Goal: Task Accomplishment & Management: Manage account settings

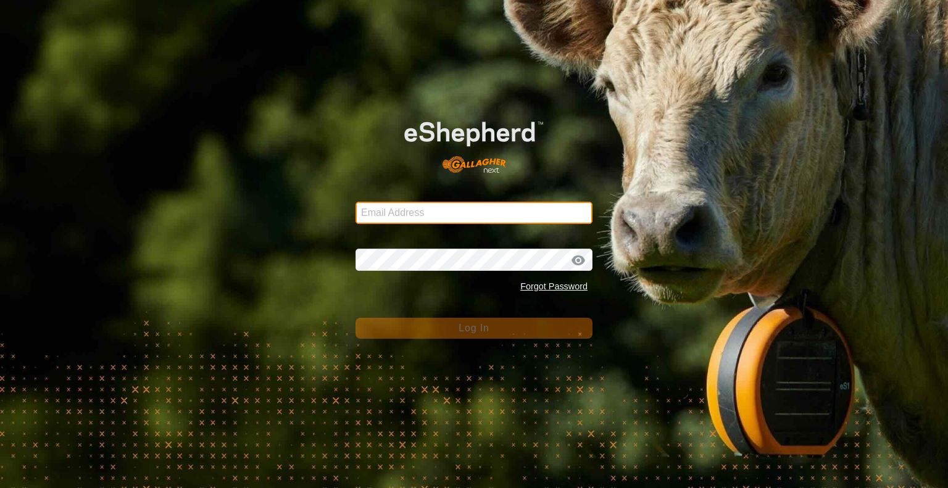
click at [456, 215] on input "Email Address" at bounding box center [474, 213] width 237 height 22
type input "[PERSON_NAME][EMAIL_ADDRESS][DOMAIN_NAME]"
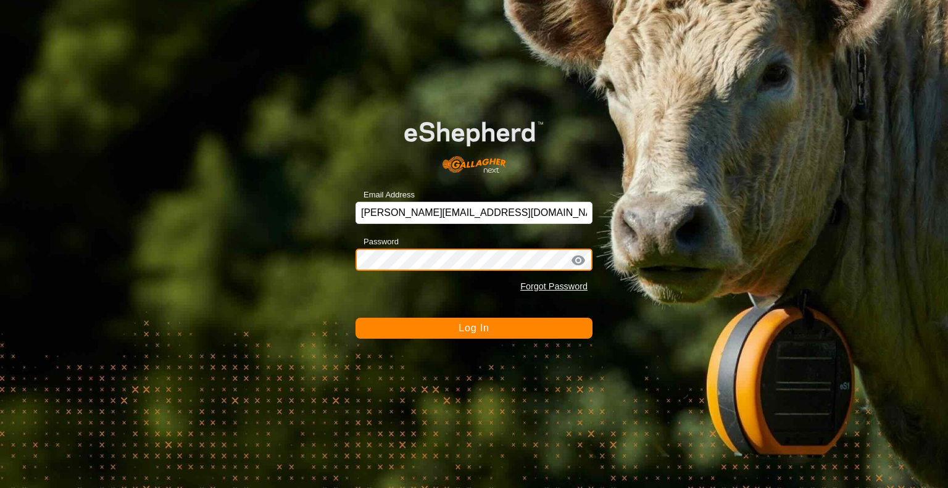
click at [356, 318] on button "Log In" at bounding box center [474, 328] width 237 height 21
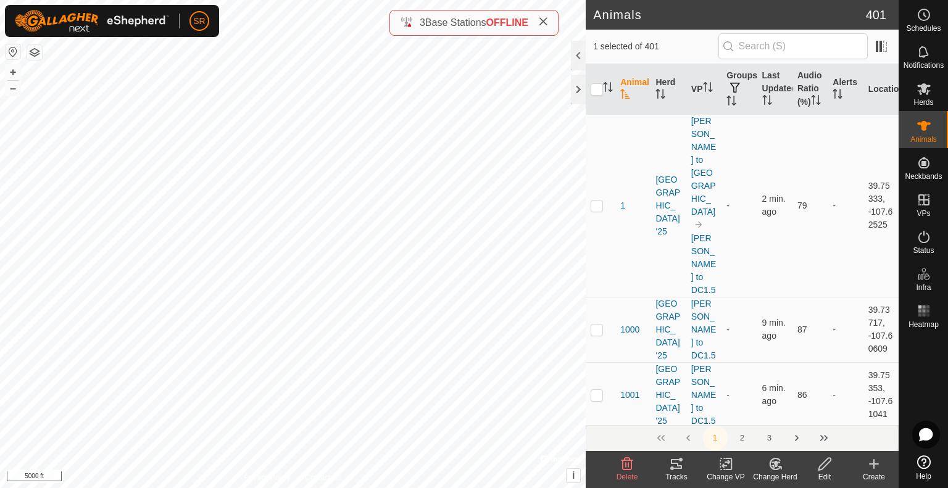
click at [677, 469] on icon at bounding box center [676, 464] width 11 height 10
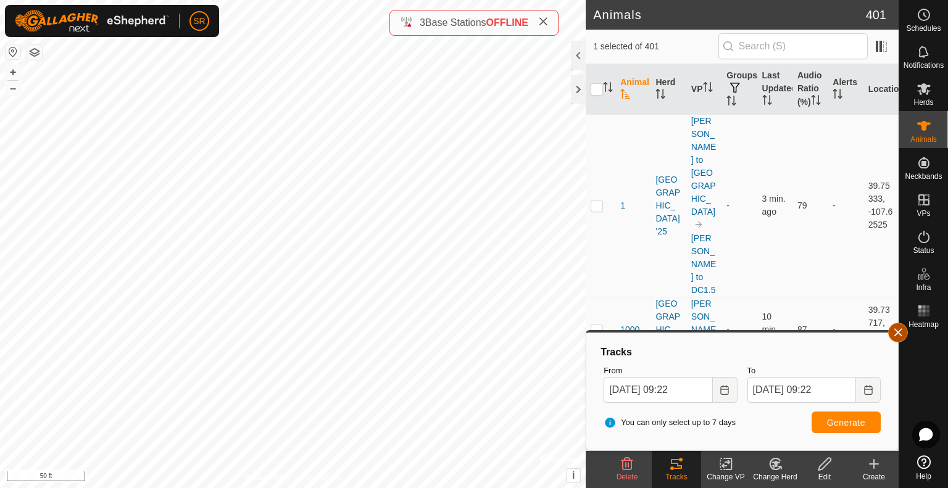
click at [894, 336] on button "button" at bounding box center [898, 333] width 20 height 20
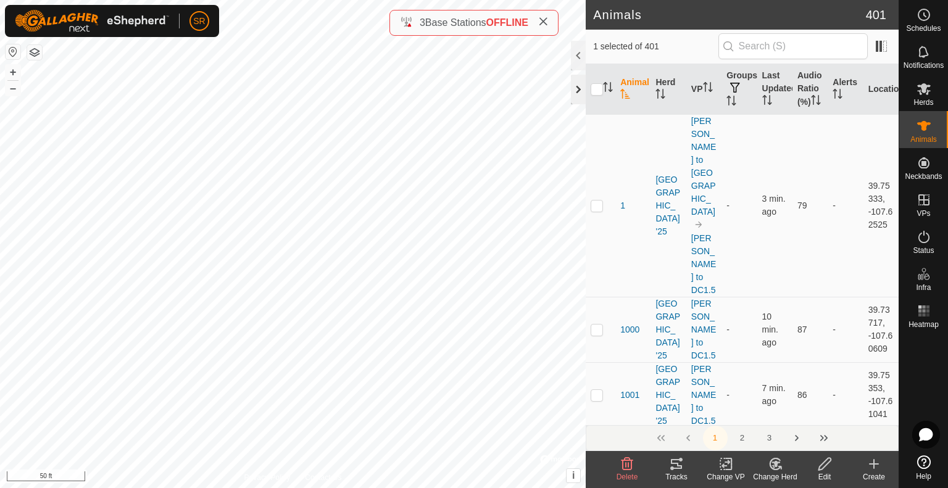
click at [577, 98] on div at bounding box center [578, 90] width 15 height 30
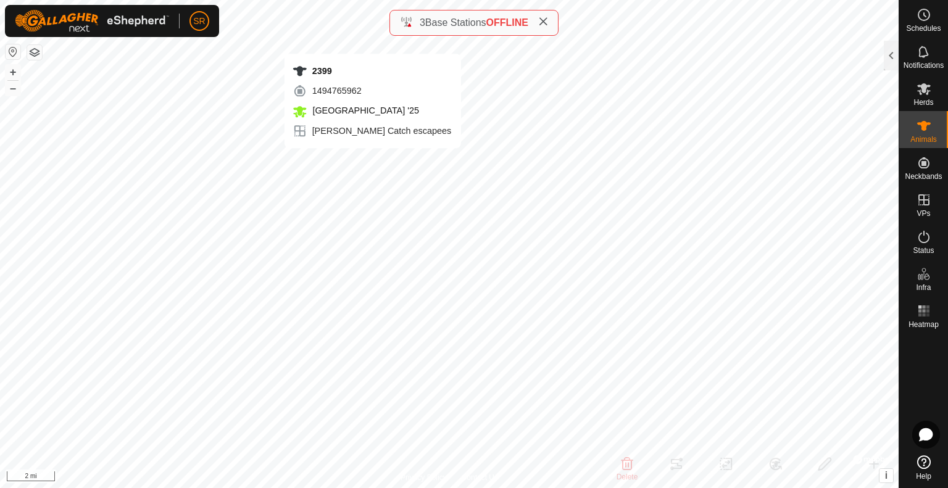
checkbox input "true"
checkbox input "false"
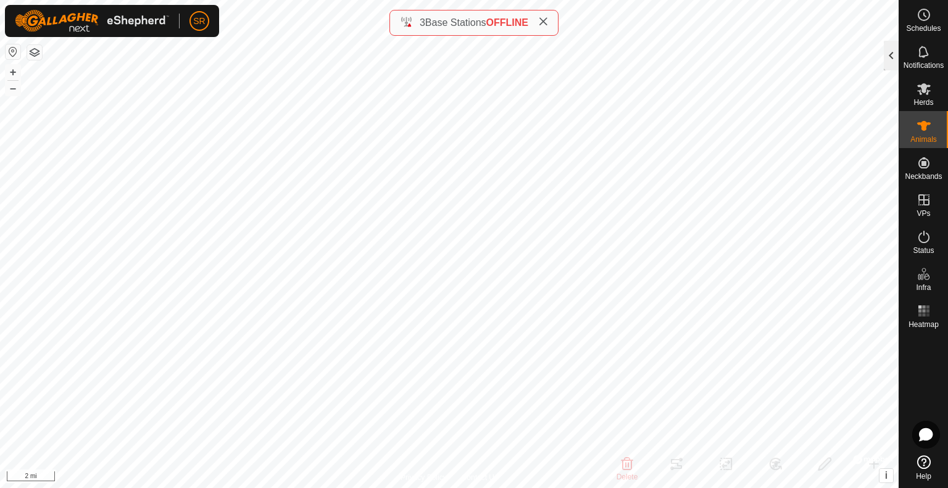
click at [889, 64] on div at bounding box center [891, 56] width 15 height 30
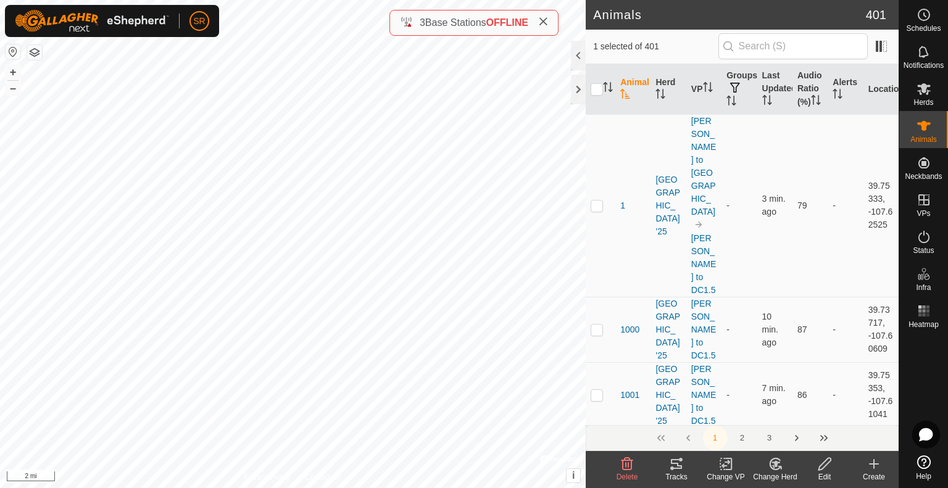
click at [682, 466] on icon at bounding box center [676, 464] width 11 height 10
